Goal: Task Accomplishment & Management: Use online tool/utility

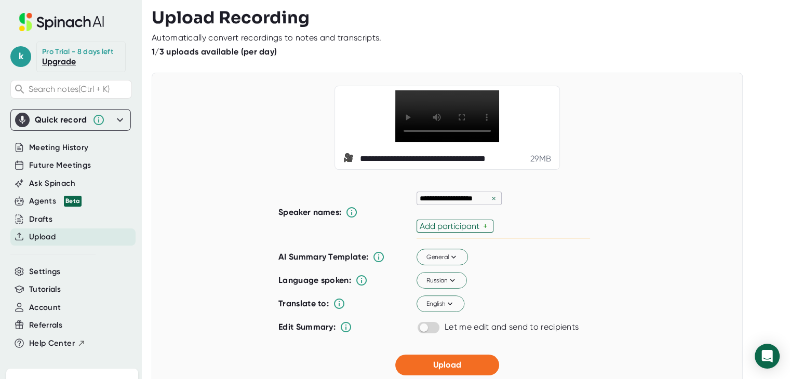
scroll to position [52, 0]
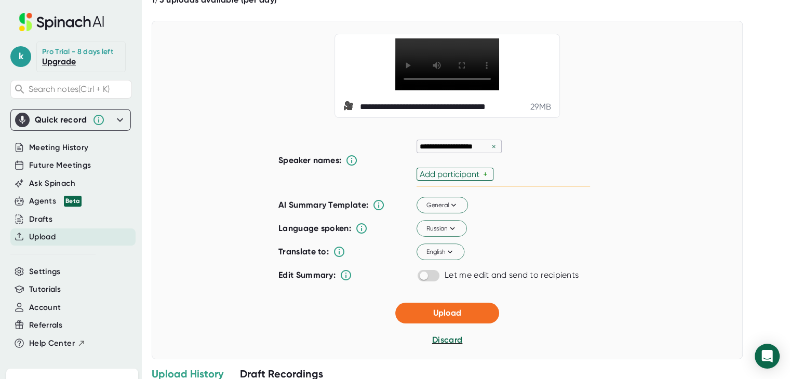
click at [489, 147] on div "×" at bounding box center [493, 147] width 9 height 10
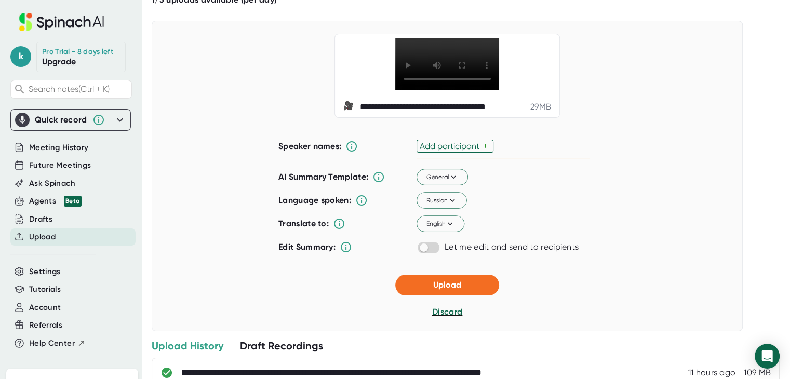
click at [455, 148] on div "Add participant" at bounding box center [451, 146] width 63 height 10
type input "a"
type input "[PERSON_NAME]"
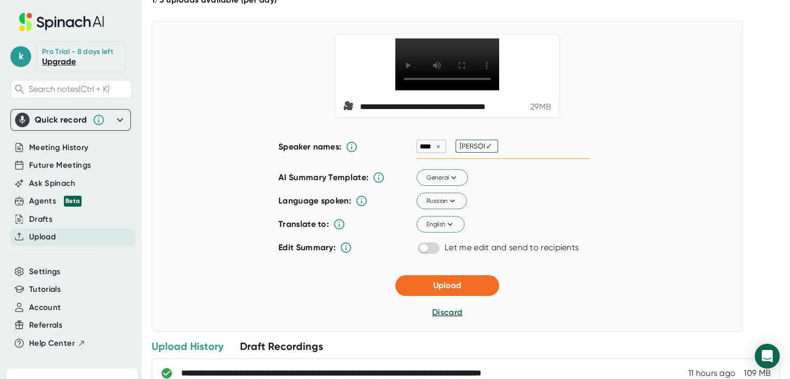
type input "[PERSON_NAME]"
click at [636, 135] on div "**********" at bounding box center [447, 176] width 591 height 311
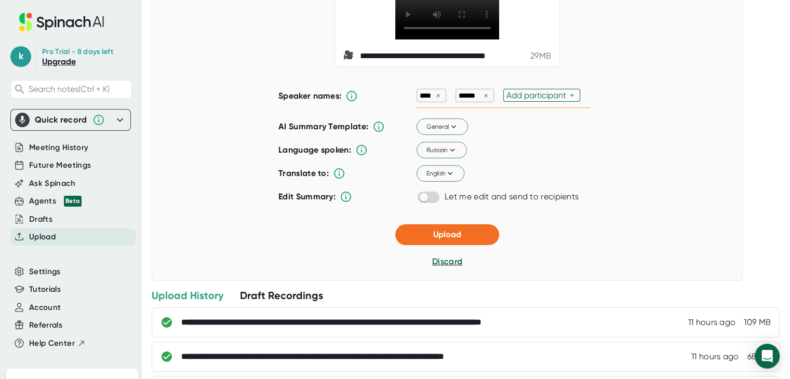
scroll to position [104, 0]
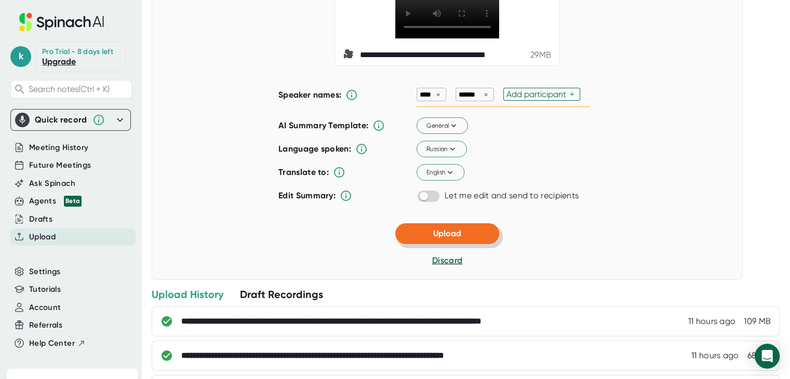
click at [445, 231] on span "Upload" at bounding box center [447, 234] width 28 height 10
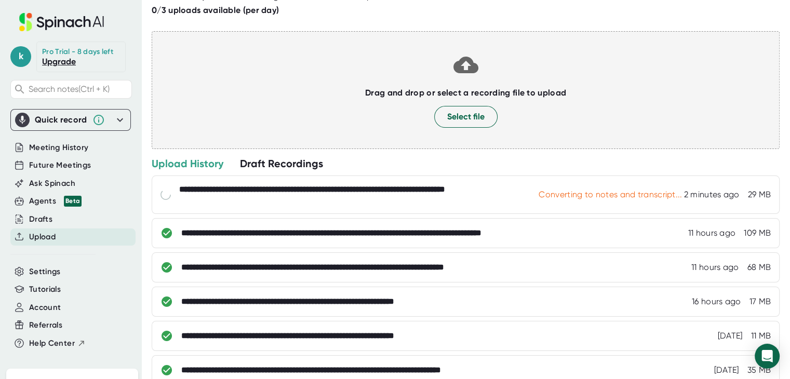
scroll to position [0, 0]
